Goal: Transaction & Acquisition: Purchase product/service

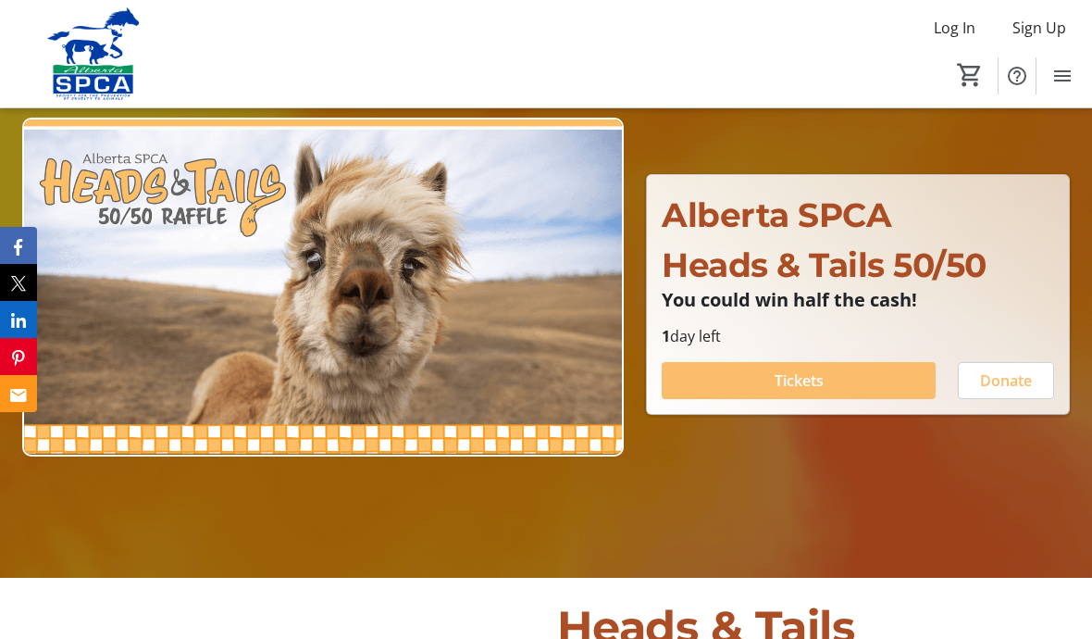
scroll to position [157, 0]
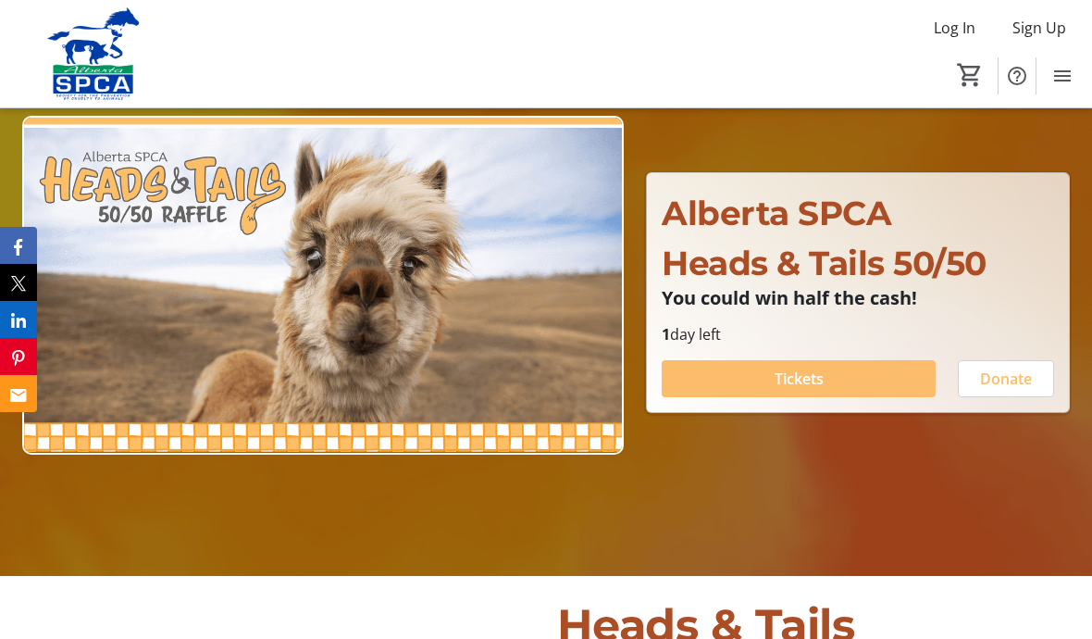
click at [825, 401] on span at bounding box center [799, 378] width 274 height 44
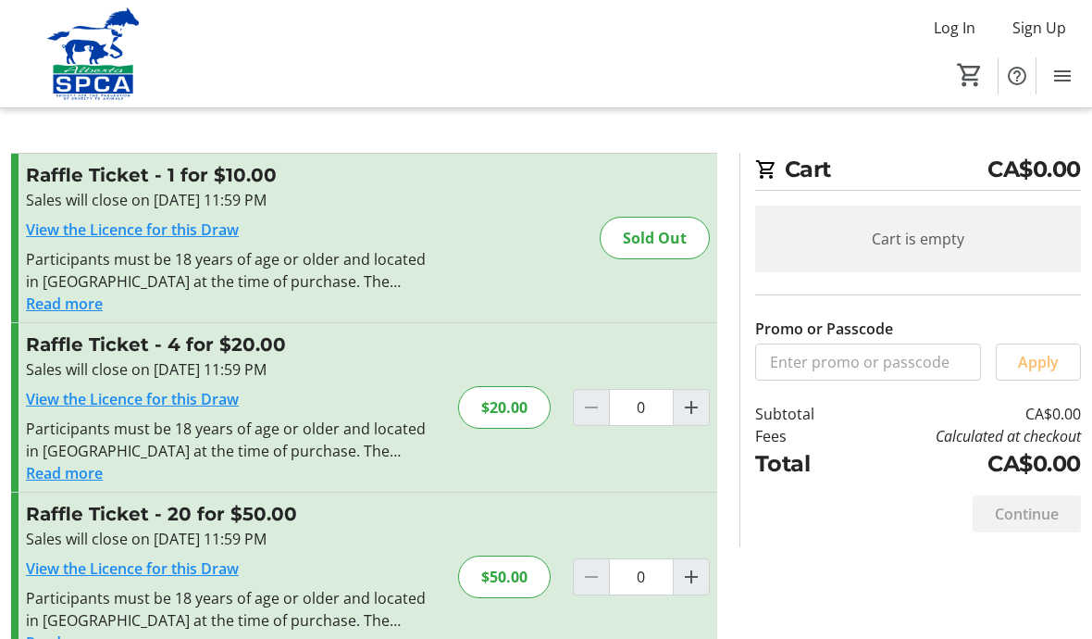
click at [694, 413] on mat-icon "Increment by one" at bounding box center [691, 407] width 22 height 22
type input "1"
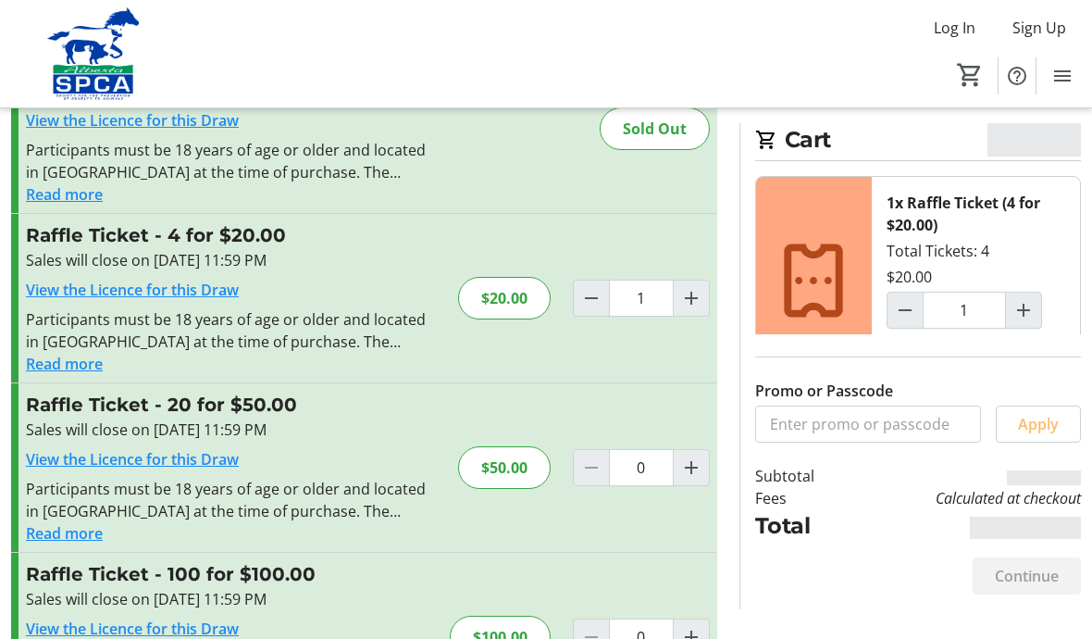
scroll to position [133, 0]
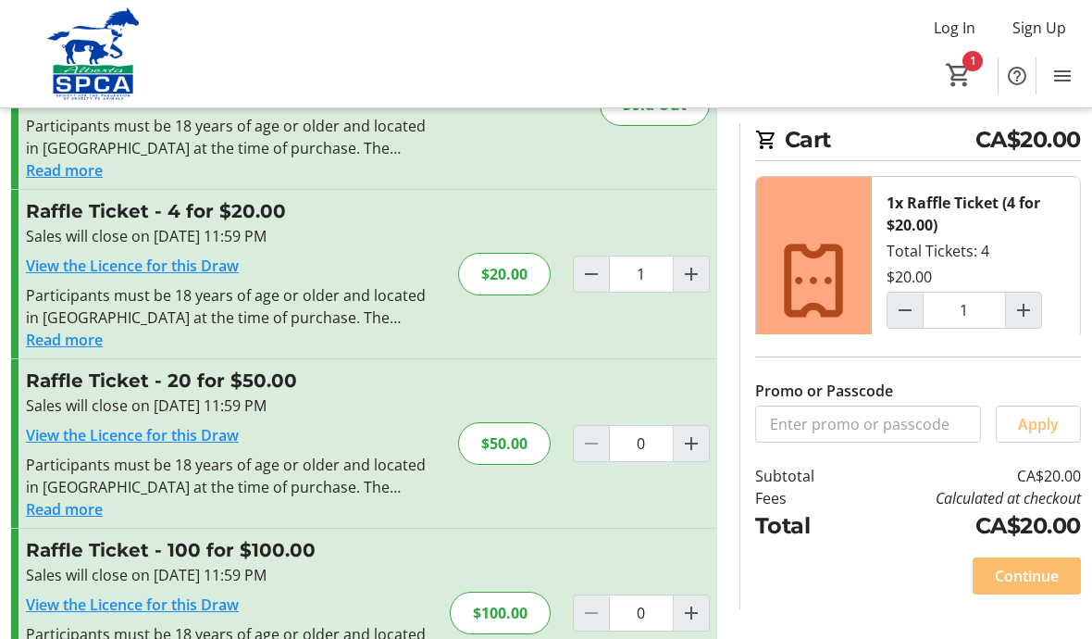
click at [1037, 587] on span "Continue" at bounding box center [1027, 576] width 64 height 22
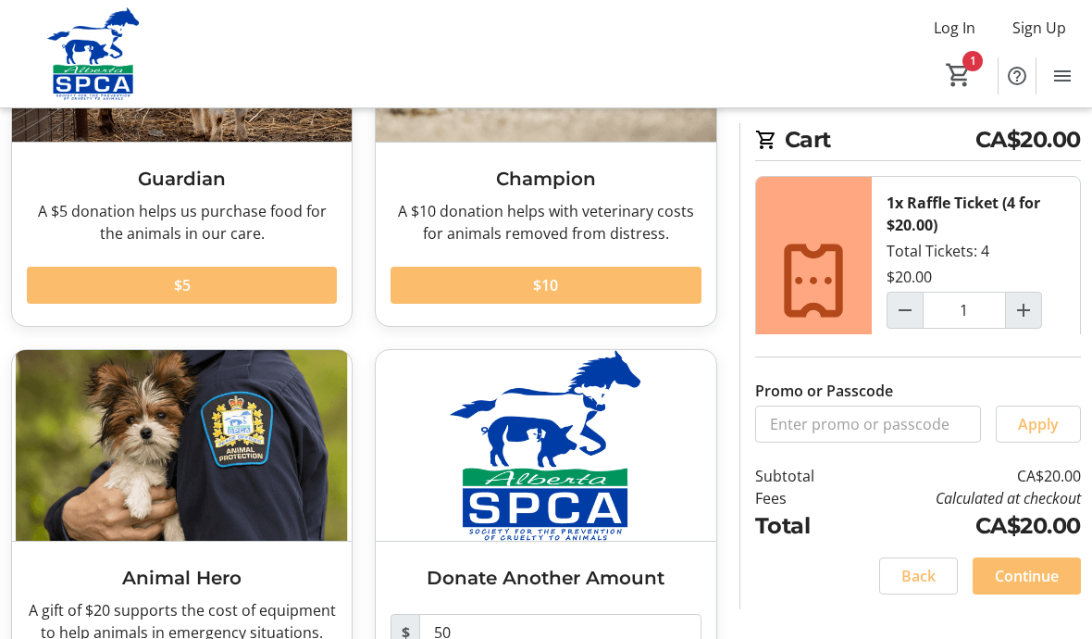
scroll to position [294, 0]
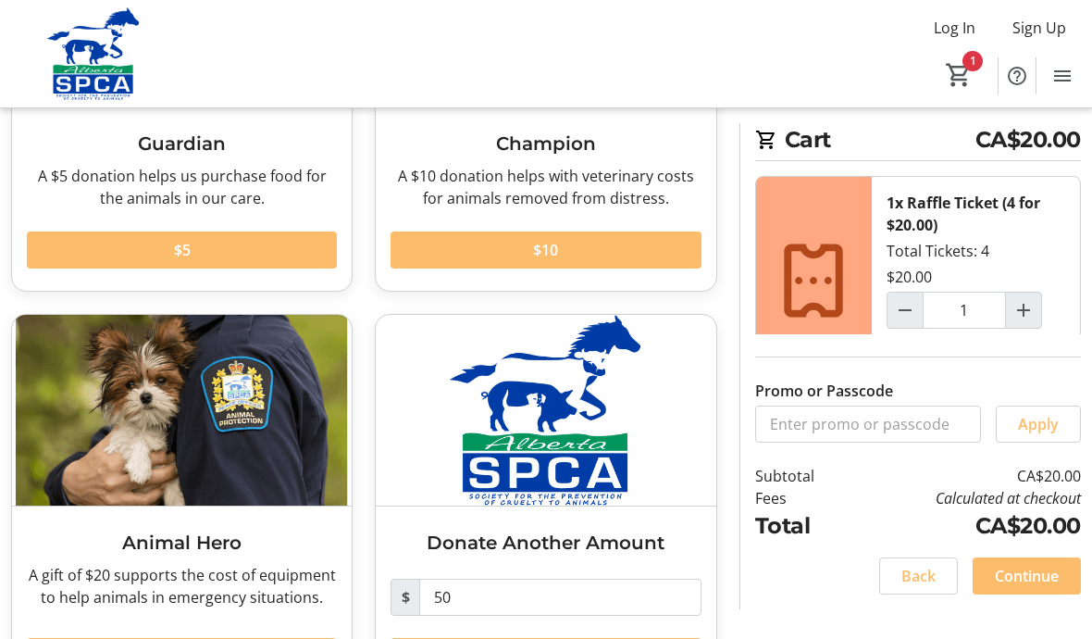
click at [1039, 587] on span "Continue" at bounding box center [1027, 576] width 64 height 22
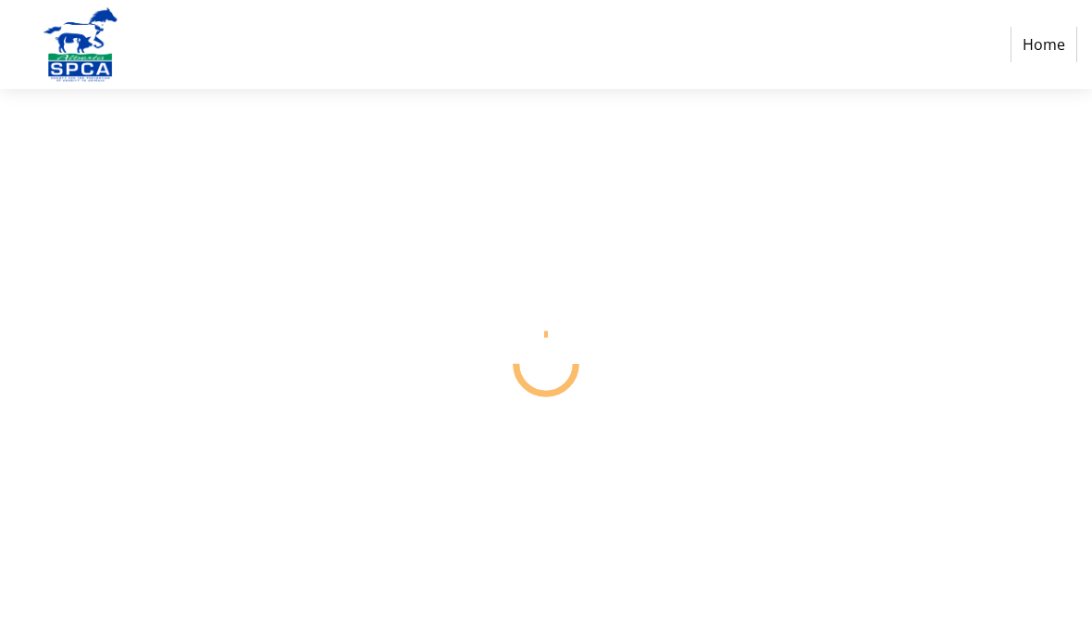
select select "CA"
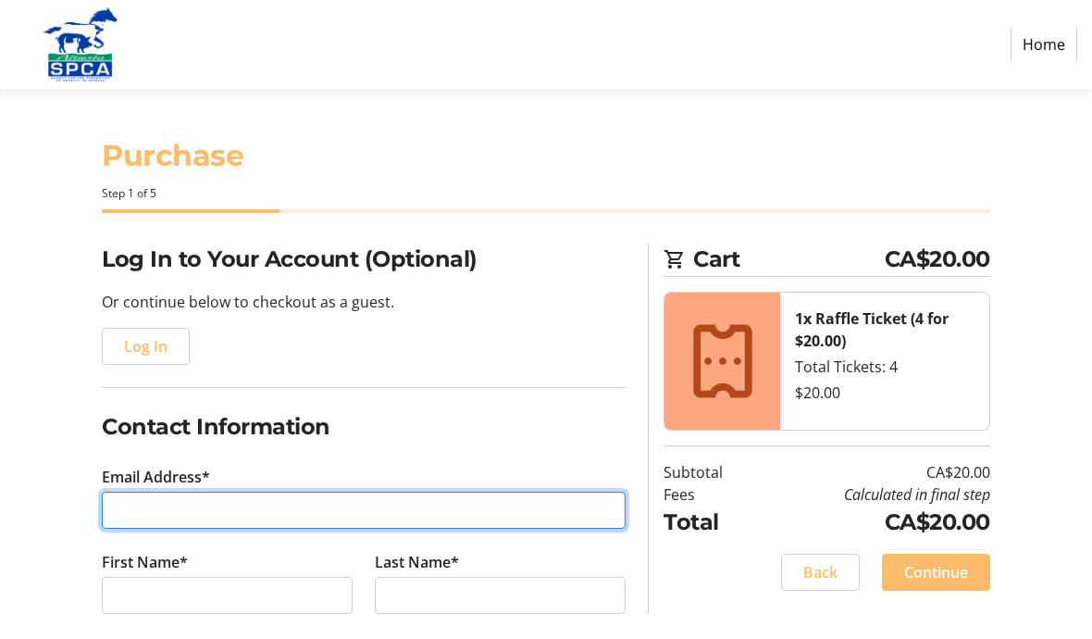
click at [255, 504] on input "Email Address*" at bounding box center [364, 510] width 524 height 37
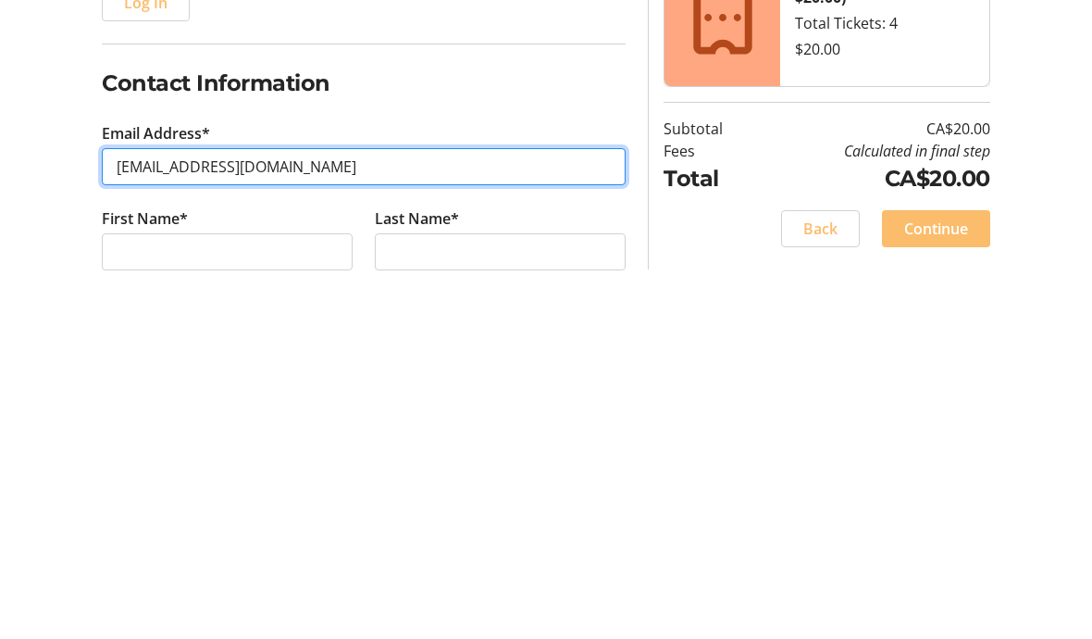
type input "[EMAIL_ADDRESS][DOMAIN_NAME]"
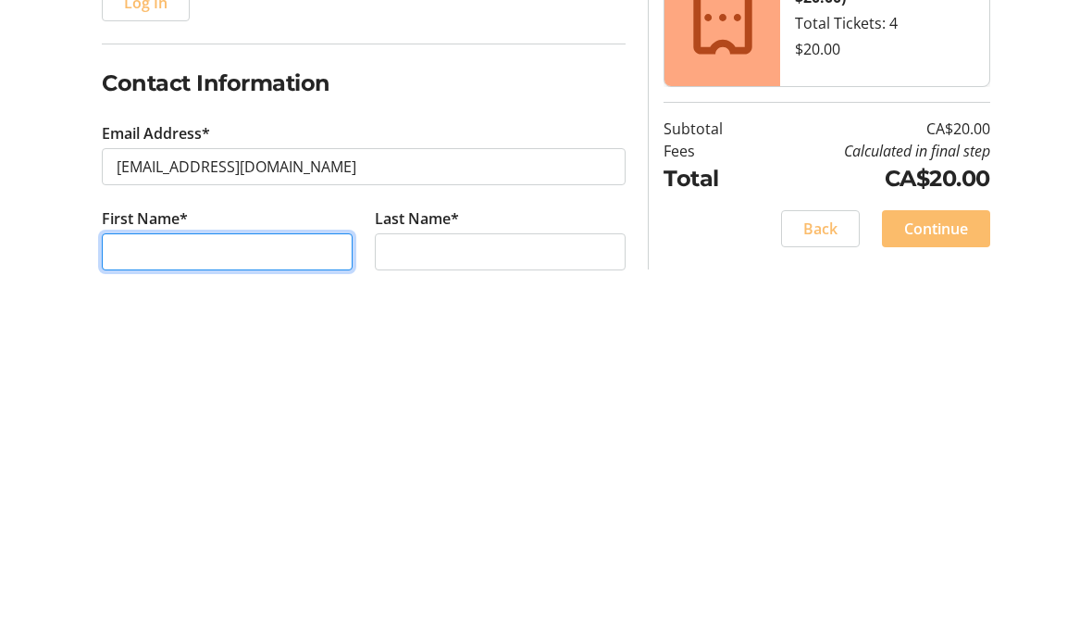
click at [307, 577] on input "First Name*" at bounding box center [227, 595] width 251 height 37
type input "[PERSON_NAME]"
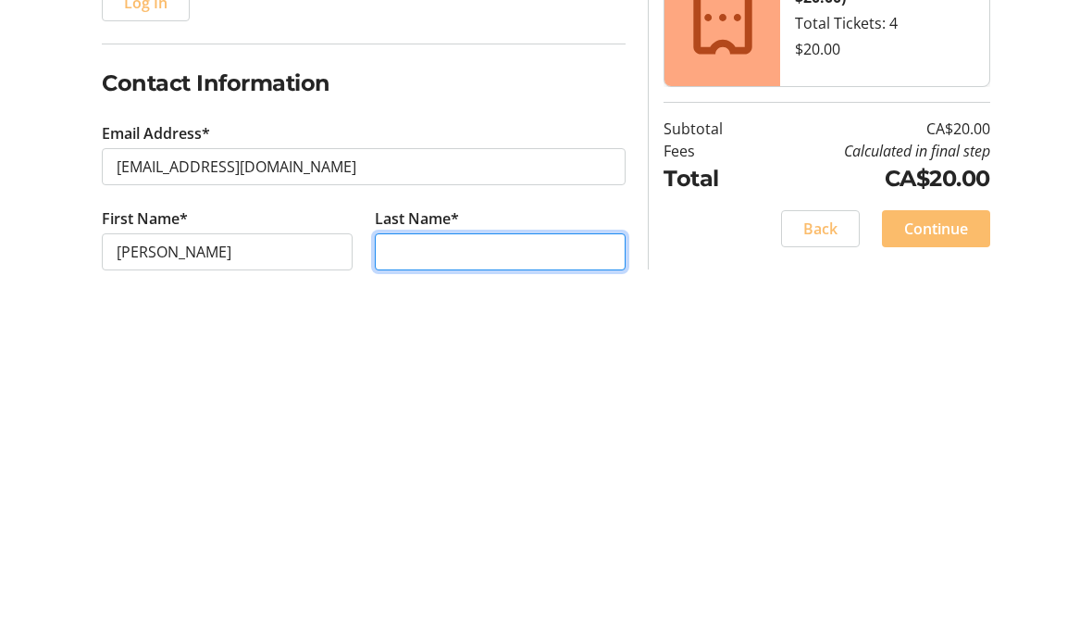
click at [534, 577] on input "Last Name*" at bounding box center [500, 595] width 251 height 37
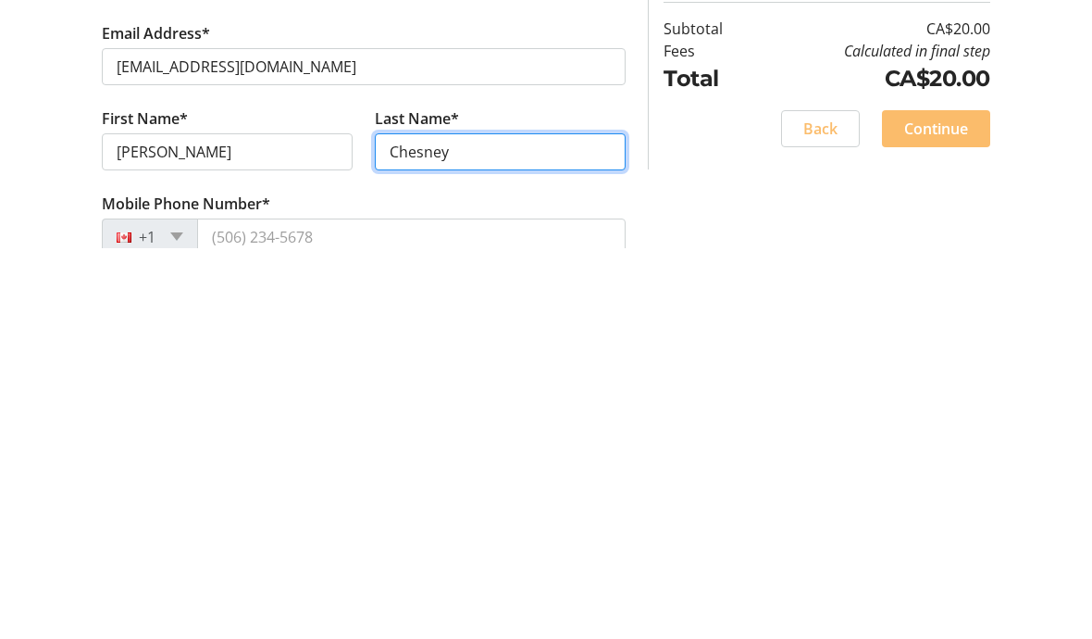
scroll to position [54, 0]
type input "Chesney"
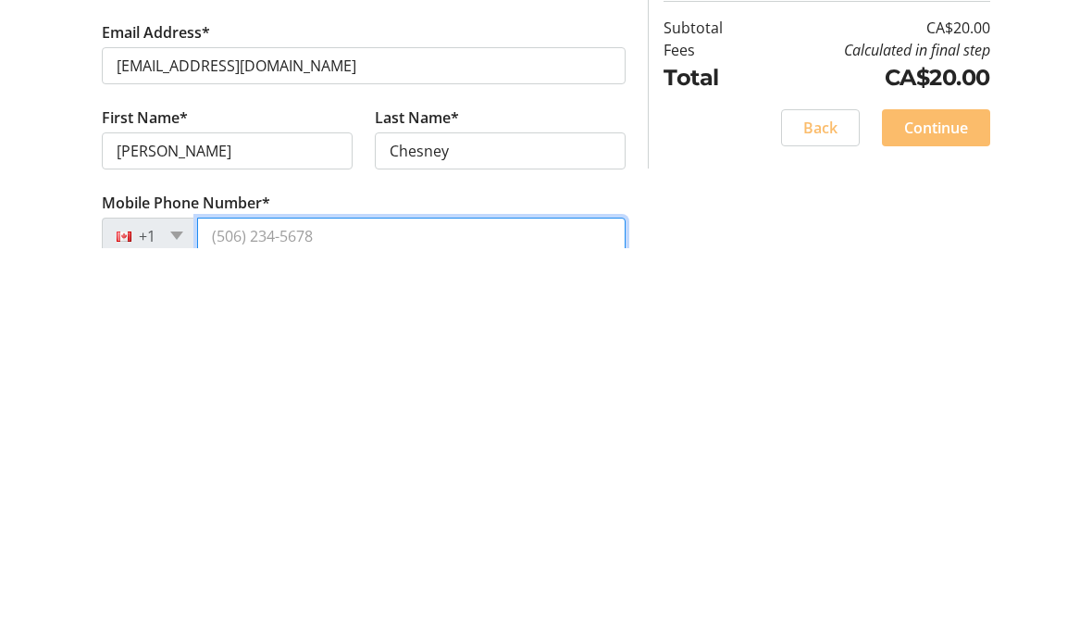
click at [269, 608] on input "Mobile Phone Number*" at bounding box center [411, 626] width 429 height 37
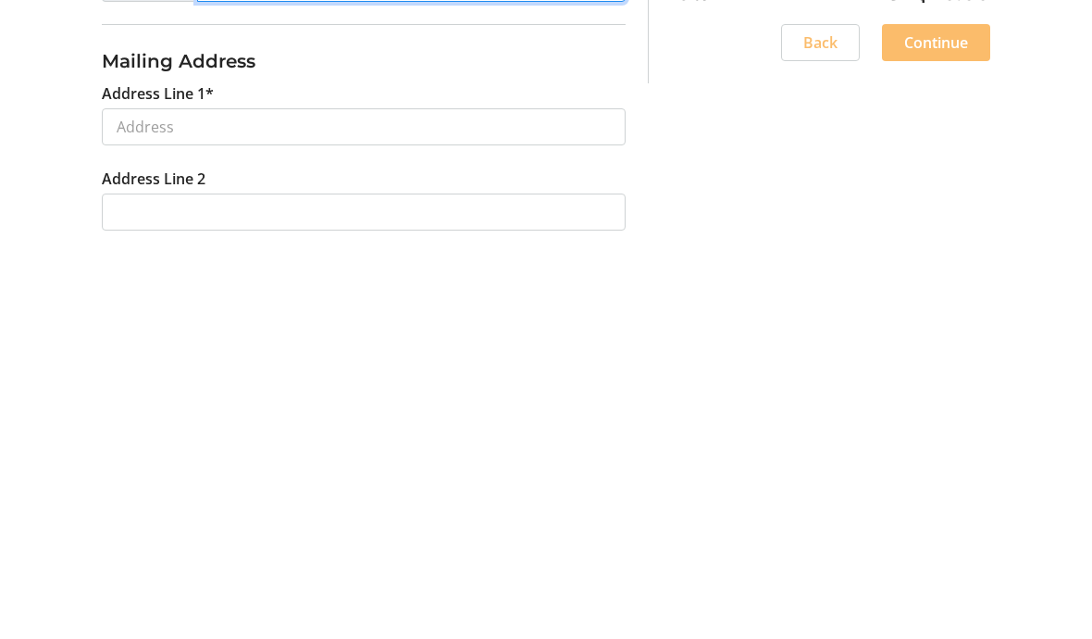
scroll to position [328, 0]
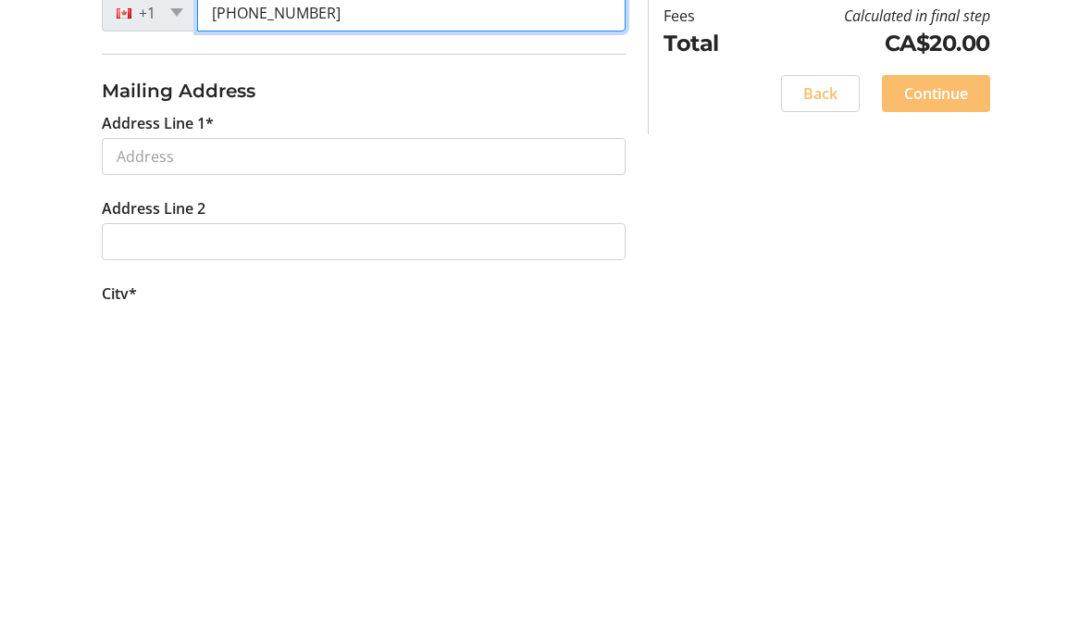
type input "[PHONE_NUMBER]"
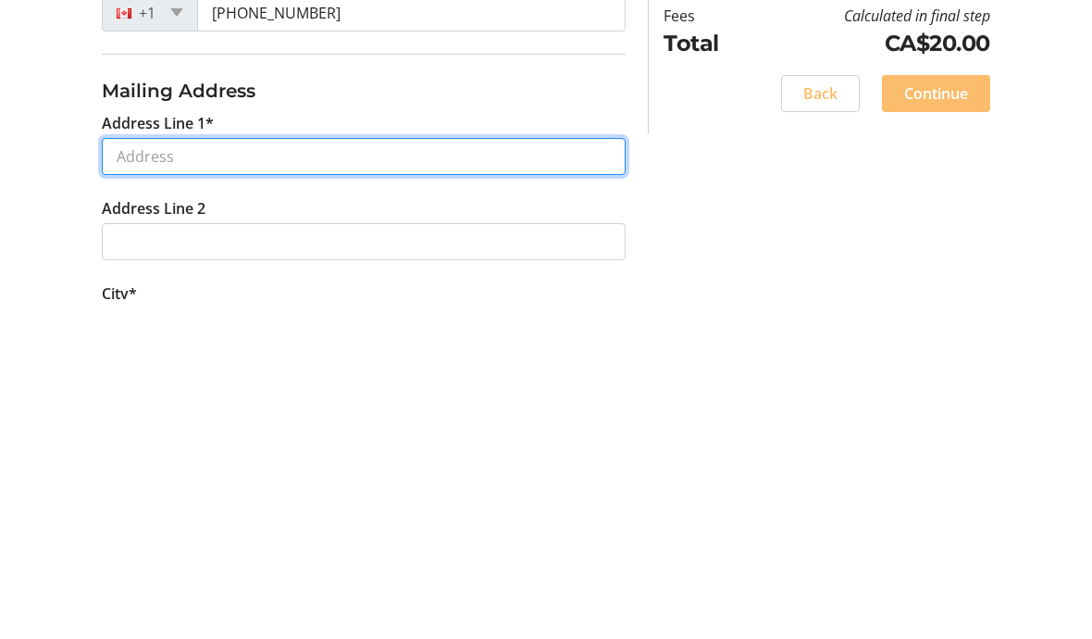
click at [381, 478] on input "Address Line 1*" at bounding box center [364, 496] width 524 height 37
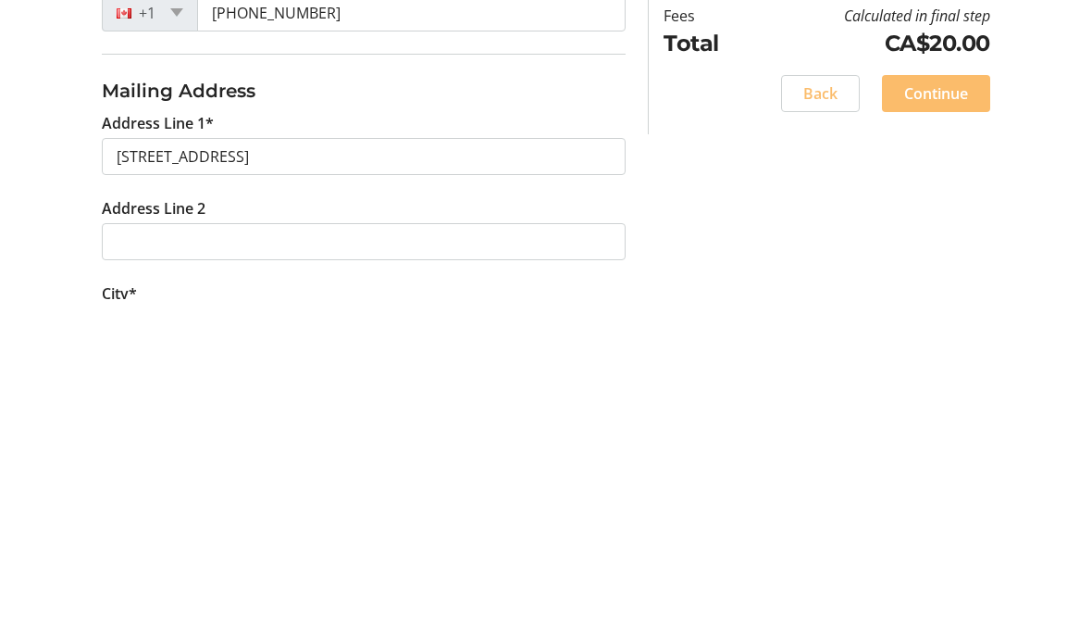
type input "[STREET_ADDRESS]"
type input "St. [PERSON_NAME]"
select select "AB"
type input "T8N 5L2"
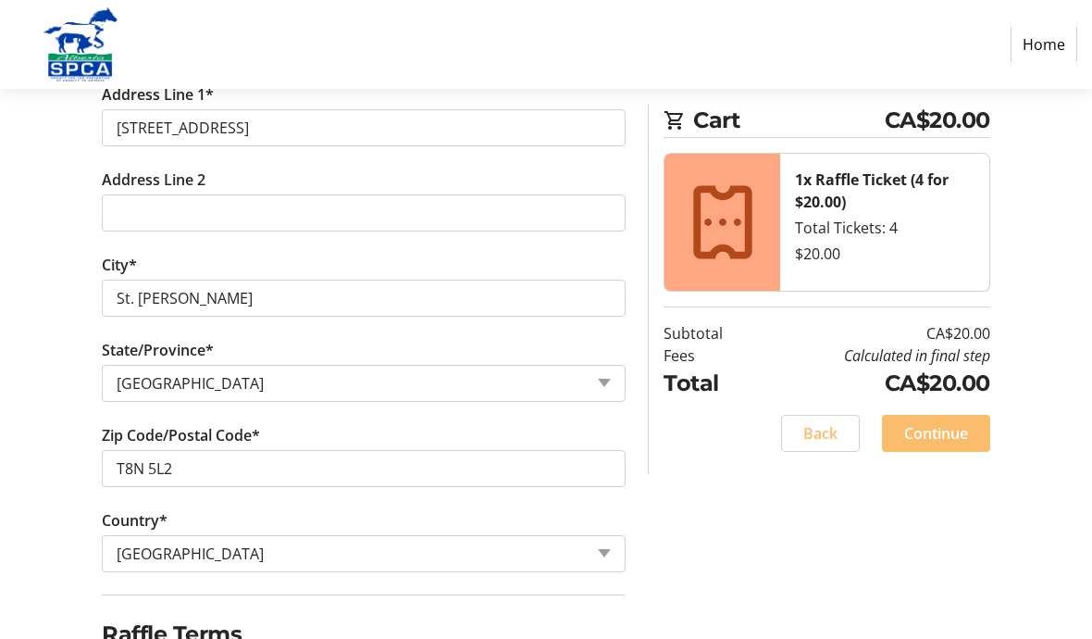
scroll to position [705, 0]
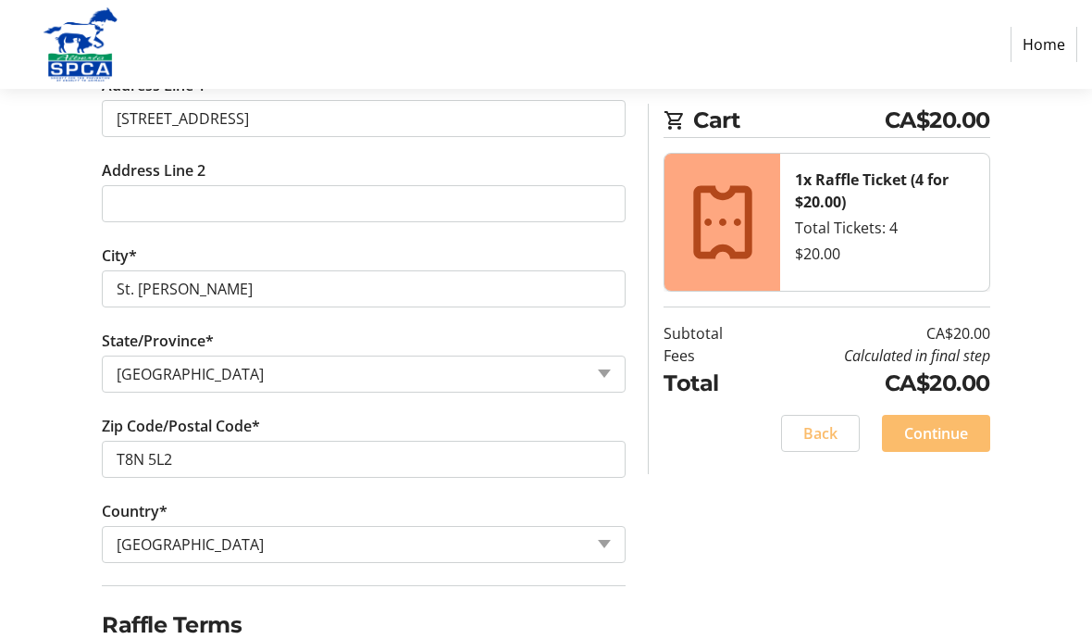
checkbox input "true"
click at [927, 446] on span at bounding box center [936, 433] width 108 height 44
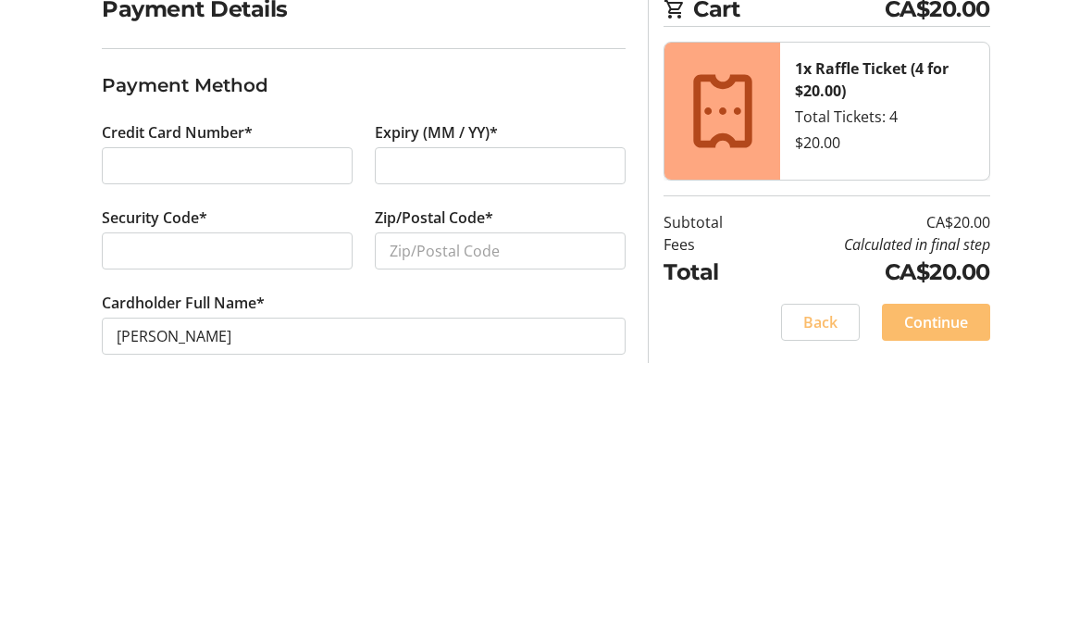
click at [481, 397] on div at bounding box center [500, 415] width 251 height 37
click at [489, 482] on input "Zip/Postal Code*" at bounding box center [500, 500] width 251 height 37
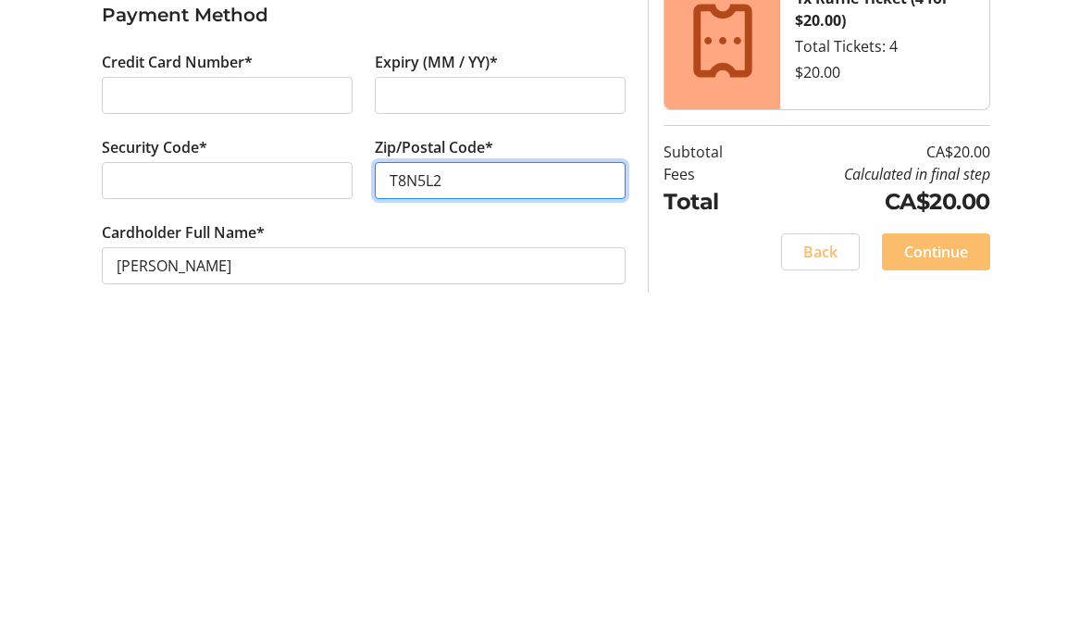
scroll to position [29, 0]
type input "T8N5L2"
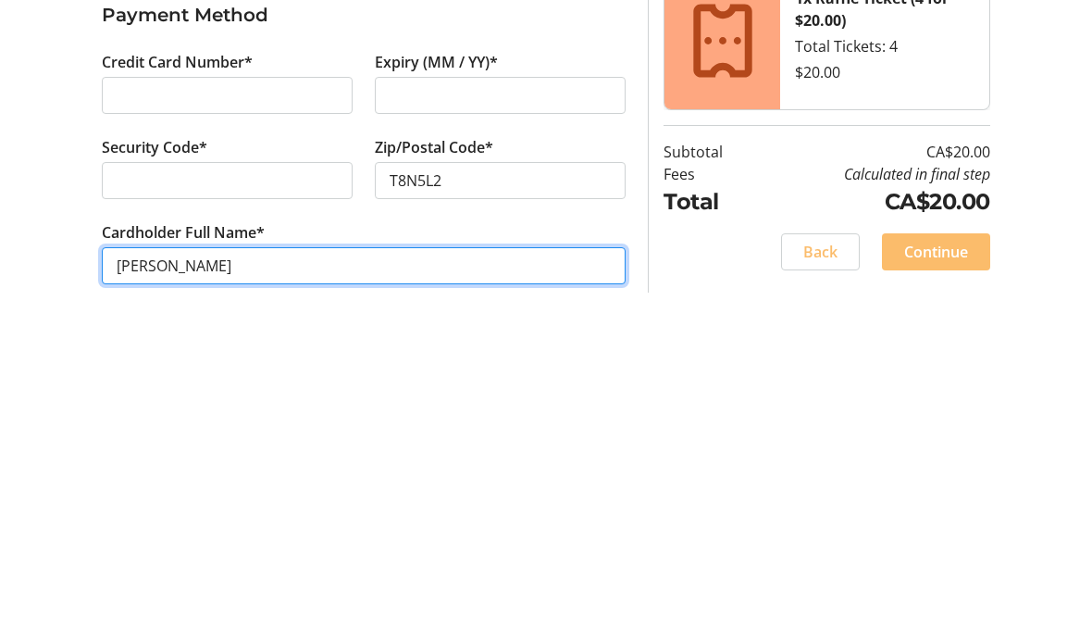
click at [403, 557] on input "[PERSON_NAME]" at bounding box center [364, 575] width 524 height 37
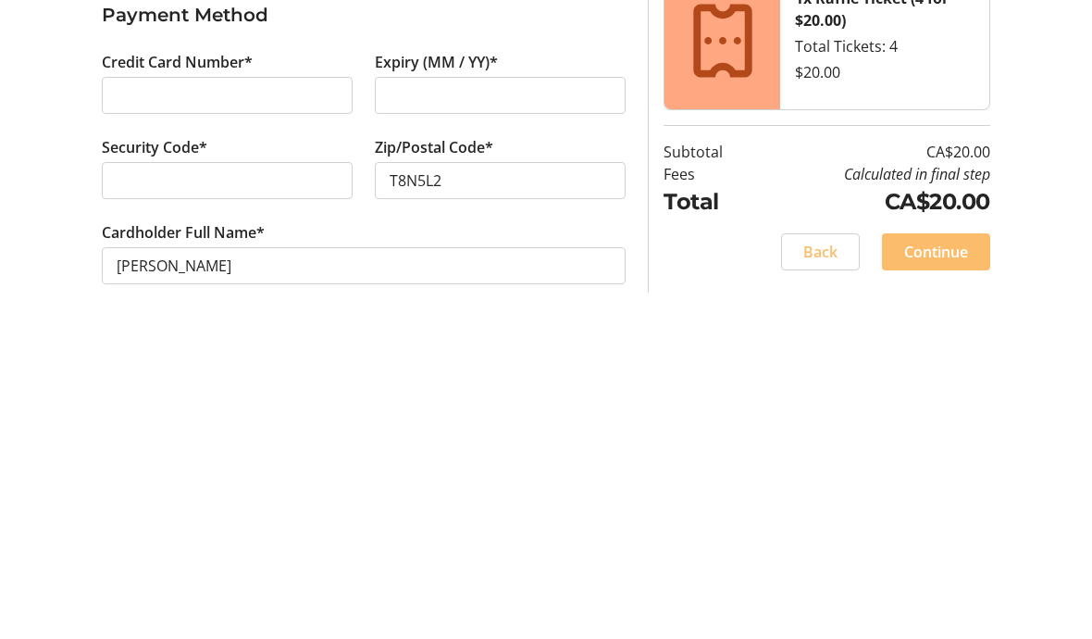
click at [967, 551] on span "Continue" at bounding box center [936, 562] width 64 height 22
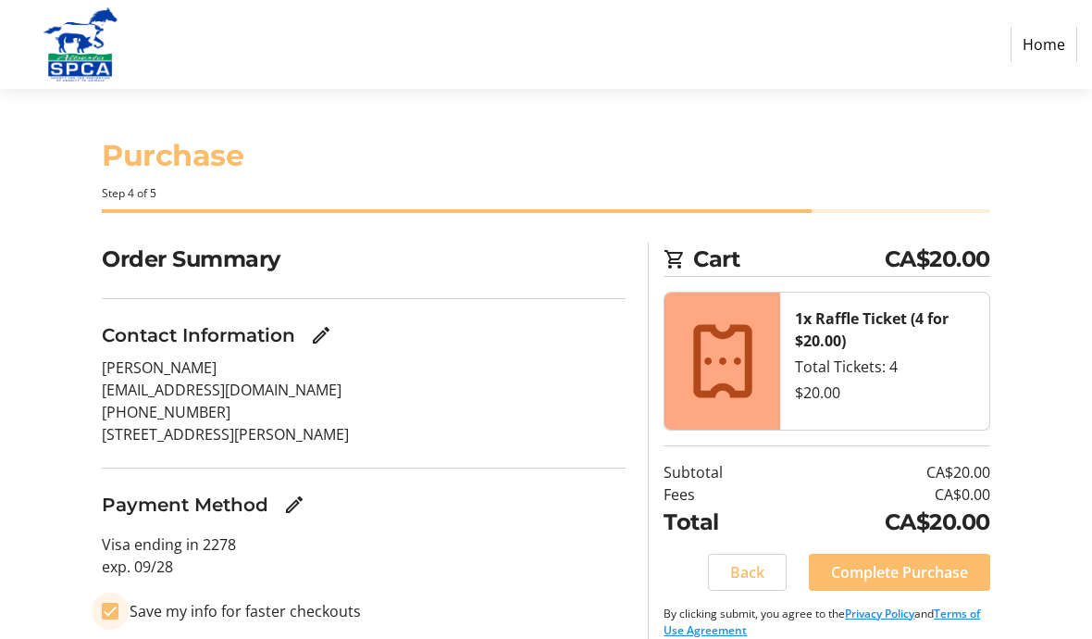
click at [108, 607] on input "Save my info for faster checkouts" at bounding box center [110, 611] width 17 height 17
checkbox input "false"
click at [917, 573] on span "Complete Purchase" at bounding box center [899, 572] width 137 height 22
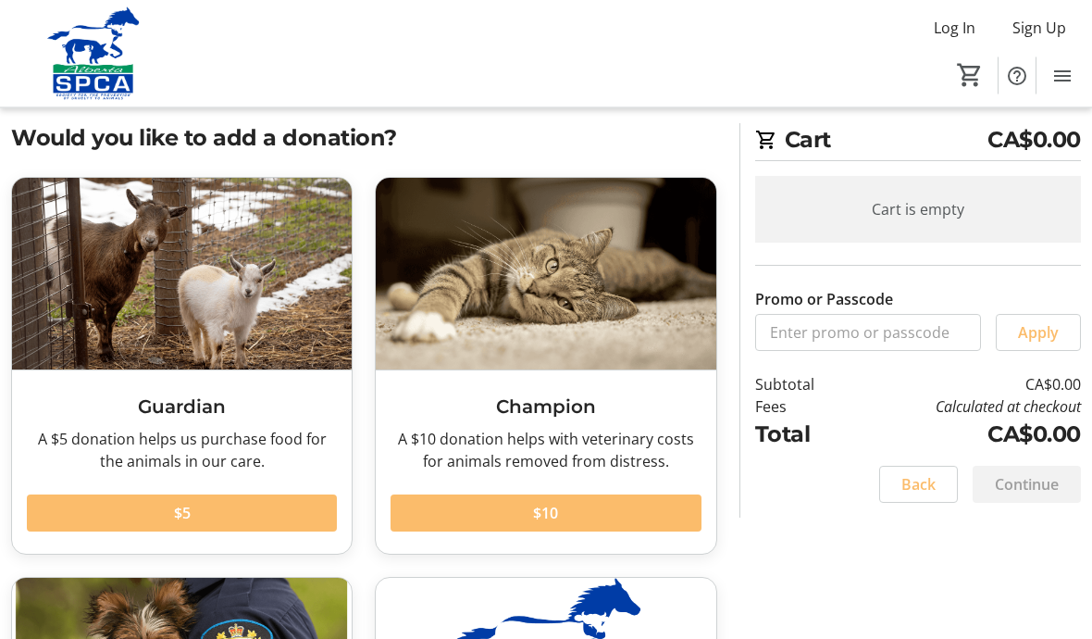
scroll to position [81, 0]
